Goal: Find specific page/section: Find specific page/section

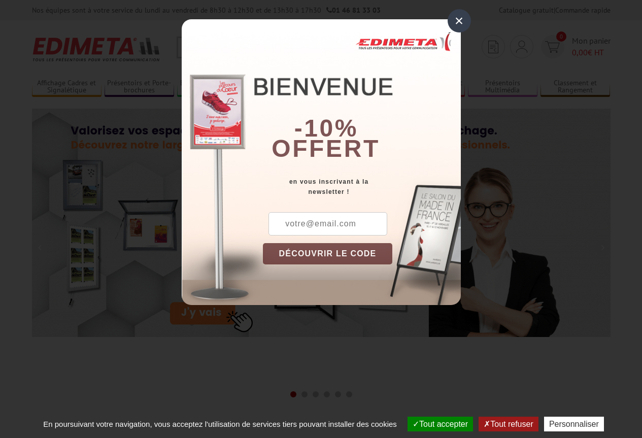
click at [460, 16] on div "×" at bounding box center [459, 20] width 23 height 23
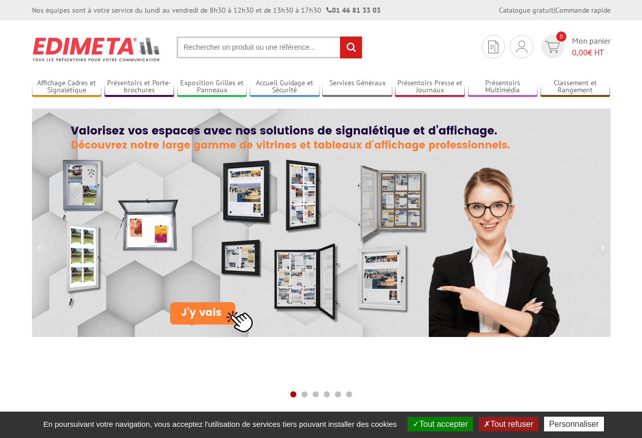
click at [287, 47] on input "text" at bounding box center [270, 48] width 186 height 22
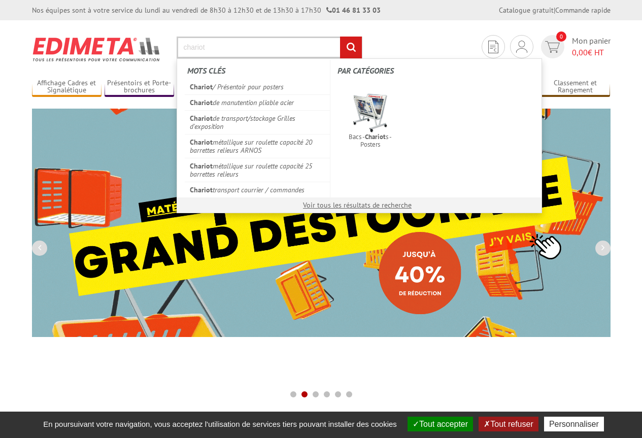
type input "chariot"
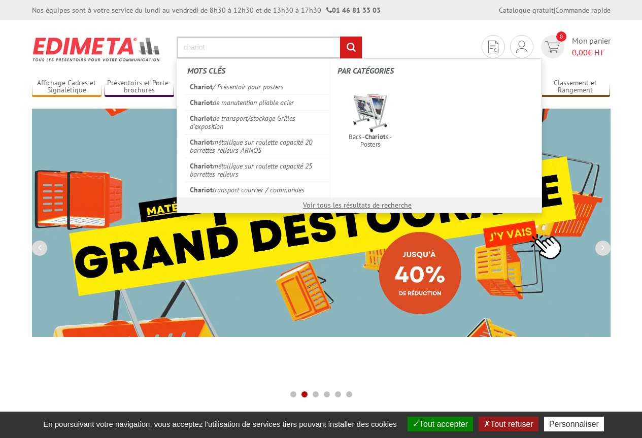
click at [340, 37] on input "rechercher" at bounding box center [351, 48] width 22 height 22
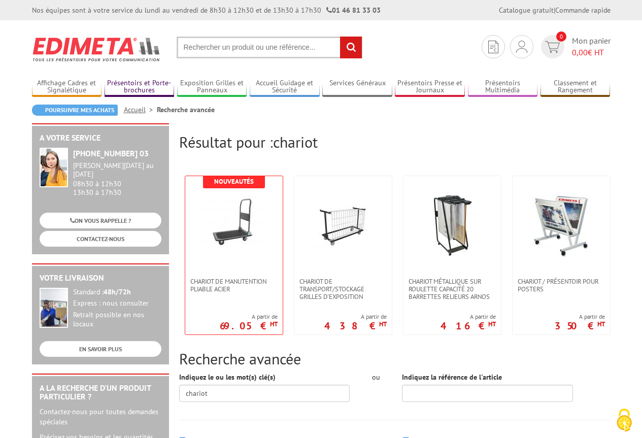
click at [134, 87] on link "Présentoirs et Porte-brochures" at bounding box center [140, 87] width 70 height 17
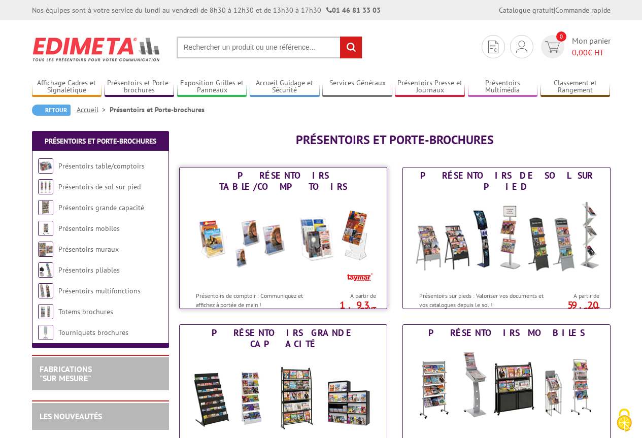
click at [242, 195] on img at bounding box center [283, 240] width 188 height 91
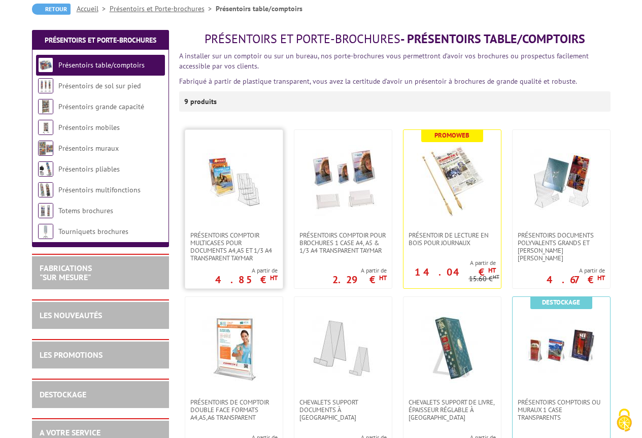
scroll to position [102, 0]
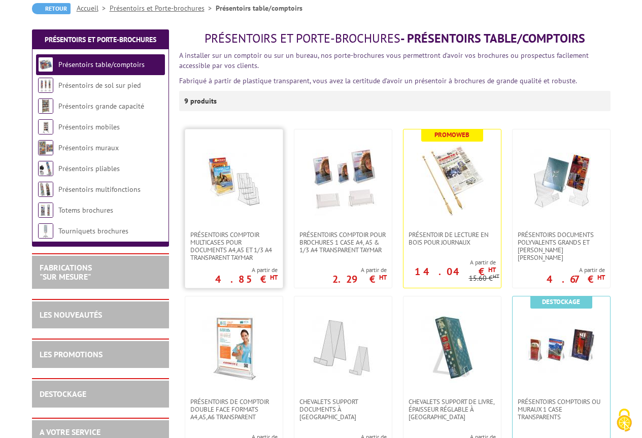
click at [261, 146] on img at bounding box center [234, 180] width 71 height 71
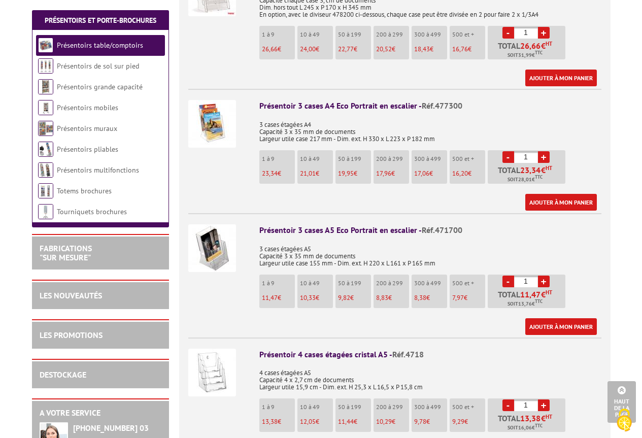
scroll to position [711, 0]
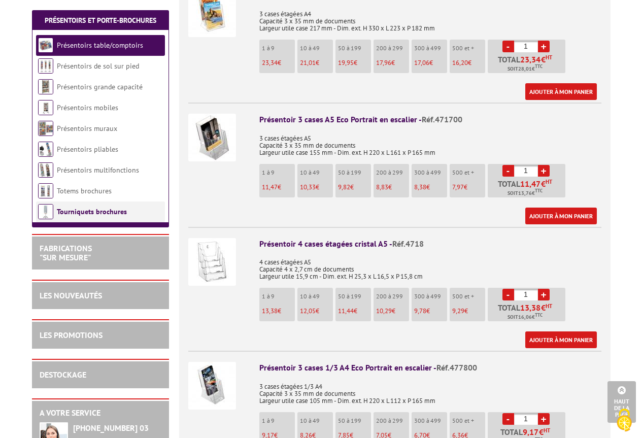
click at [110, 215] on link "Tourniquets brochures" at bounding box center [92, 211] width 70 height 9
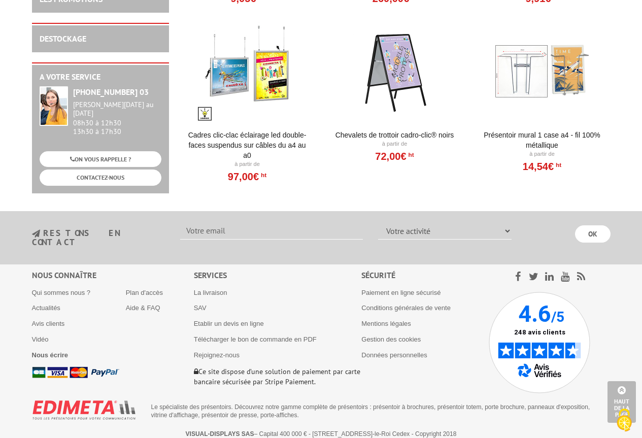
scroll to position [494, 0]
